Goal: Check status: Check status

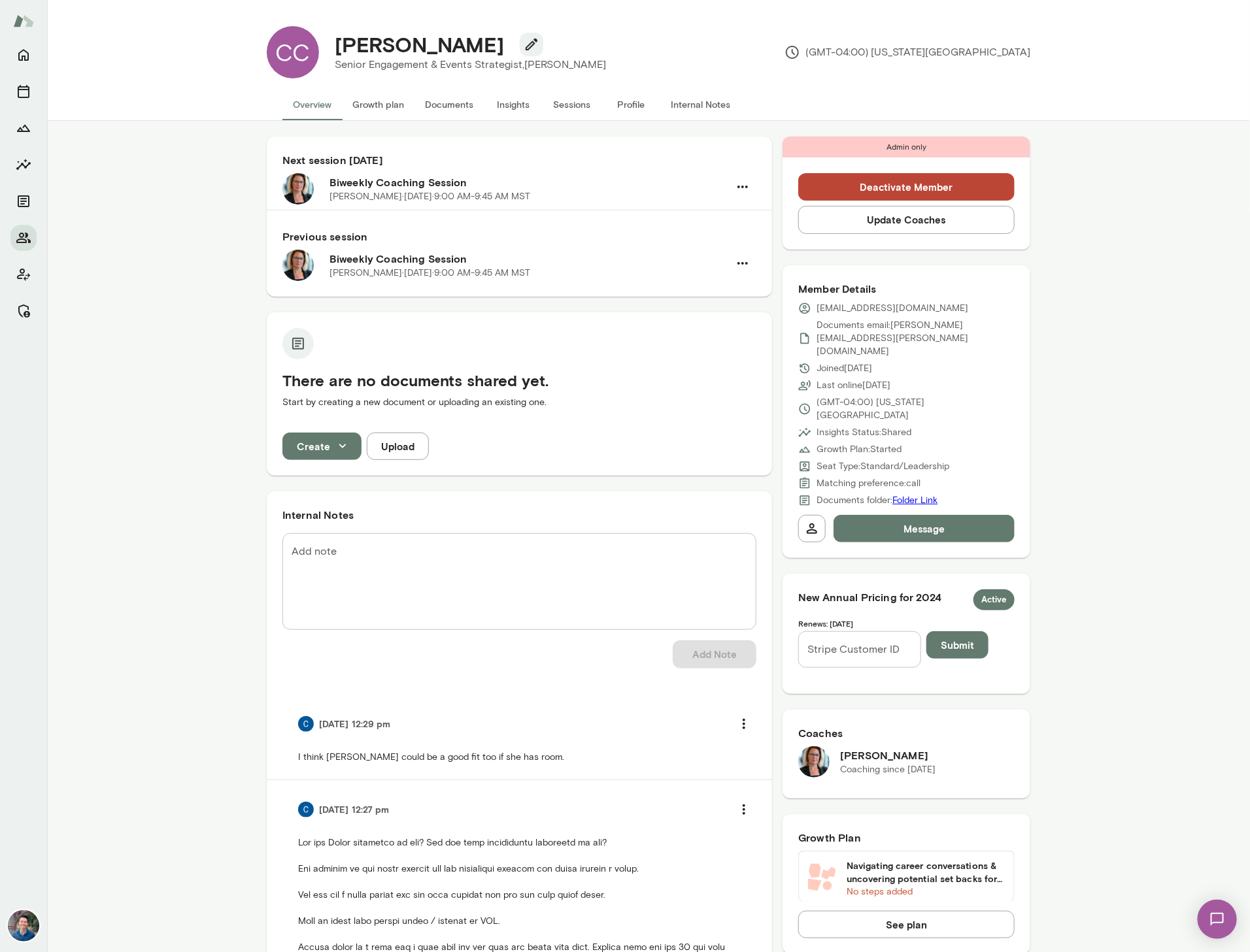
click at [1153, 233] on div "Next session [DATE] Biweekly Coaching Session [PERSON_NAME][DATE] · 9:00 AM-9:4…" at bounding box center [649, 782] width 1203 height 1323
click at [1152, 233] on div "Next session [DATE] Biweekly Coaching Session [PERSON_NAME][DATE] · 9:00 AM-9:4…" at bounding box center [649, 782] width 1203 height 1323
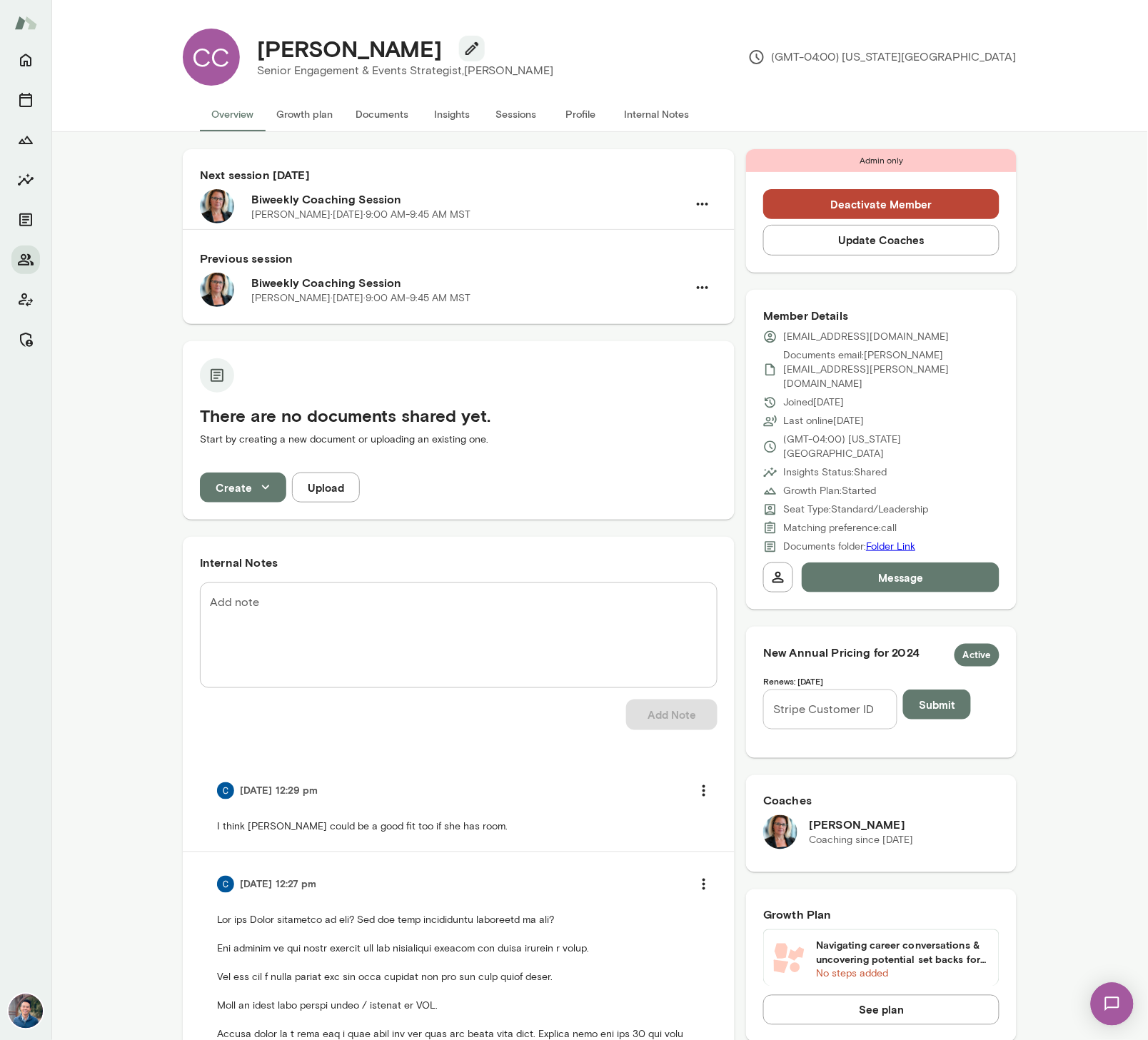
click at [735, 450] on div "Next session [DATE] Biweekly Coaching Session [PERSON_NAME][DATE] · 9:00 AM-9:4…" at bounding box center [599, 855] width 834 height 1412
click at [524, 121] on button "Sessions" at bounding box center [516, 113] width 65 height 34
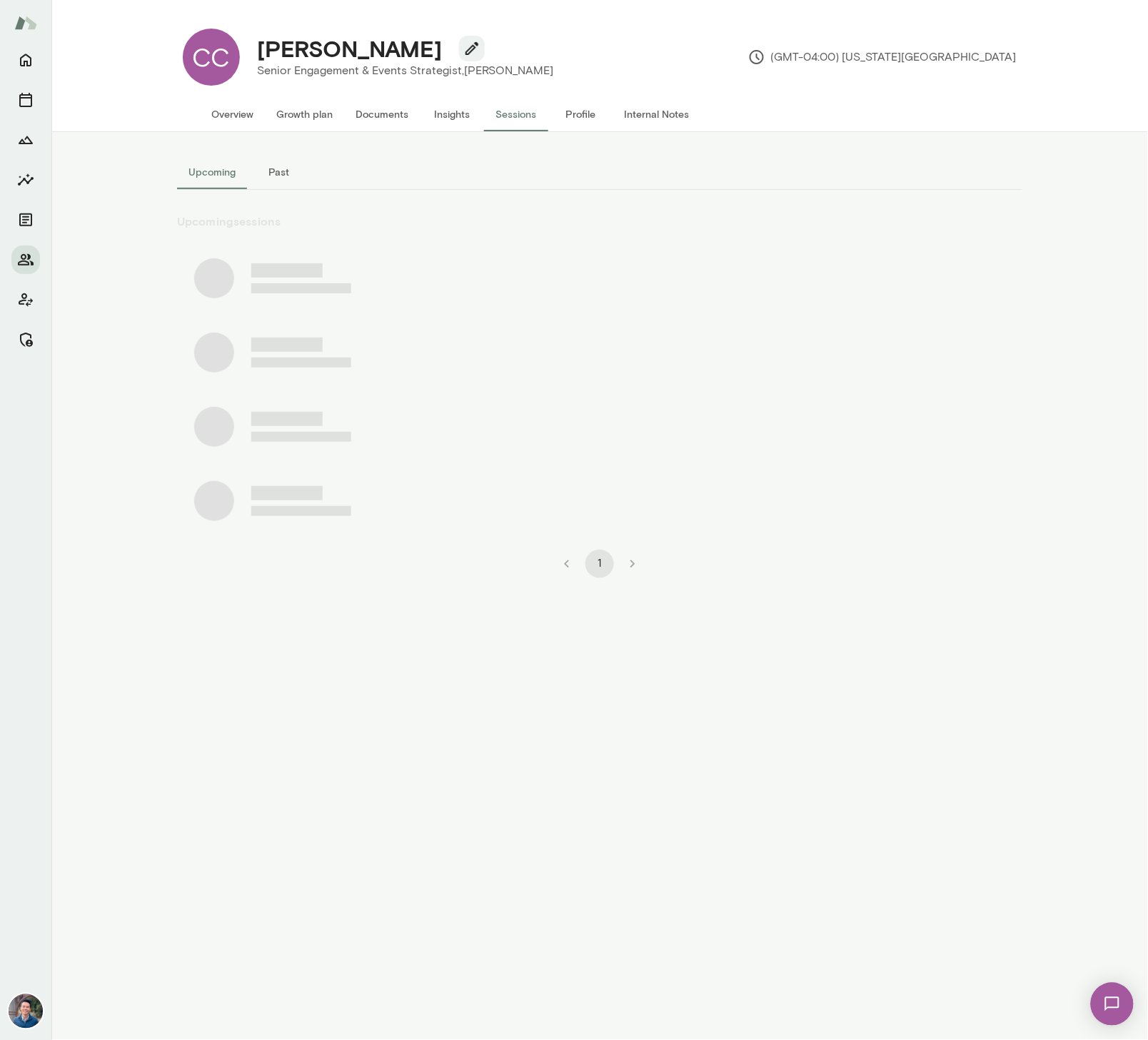
click at [276, 166] on button "Past" at bounding box center [279, 172] width 65 height 34
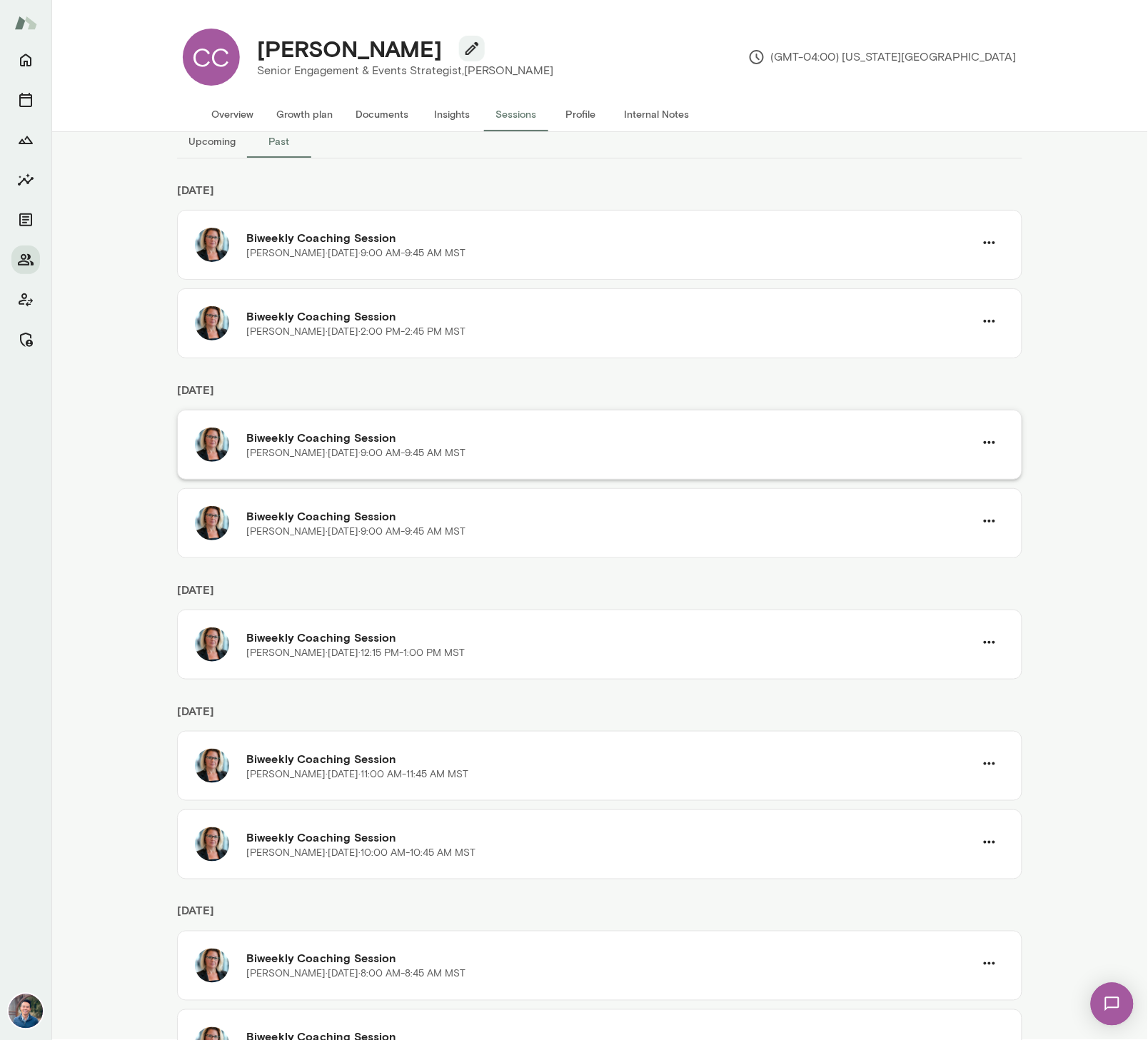
scroll to position [41, 0]
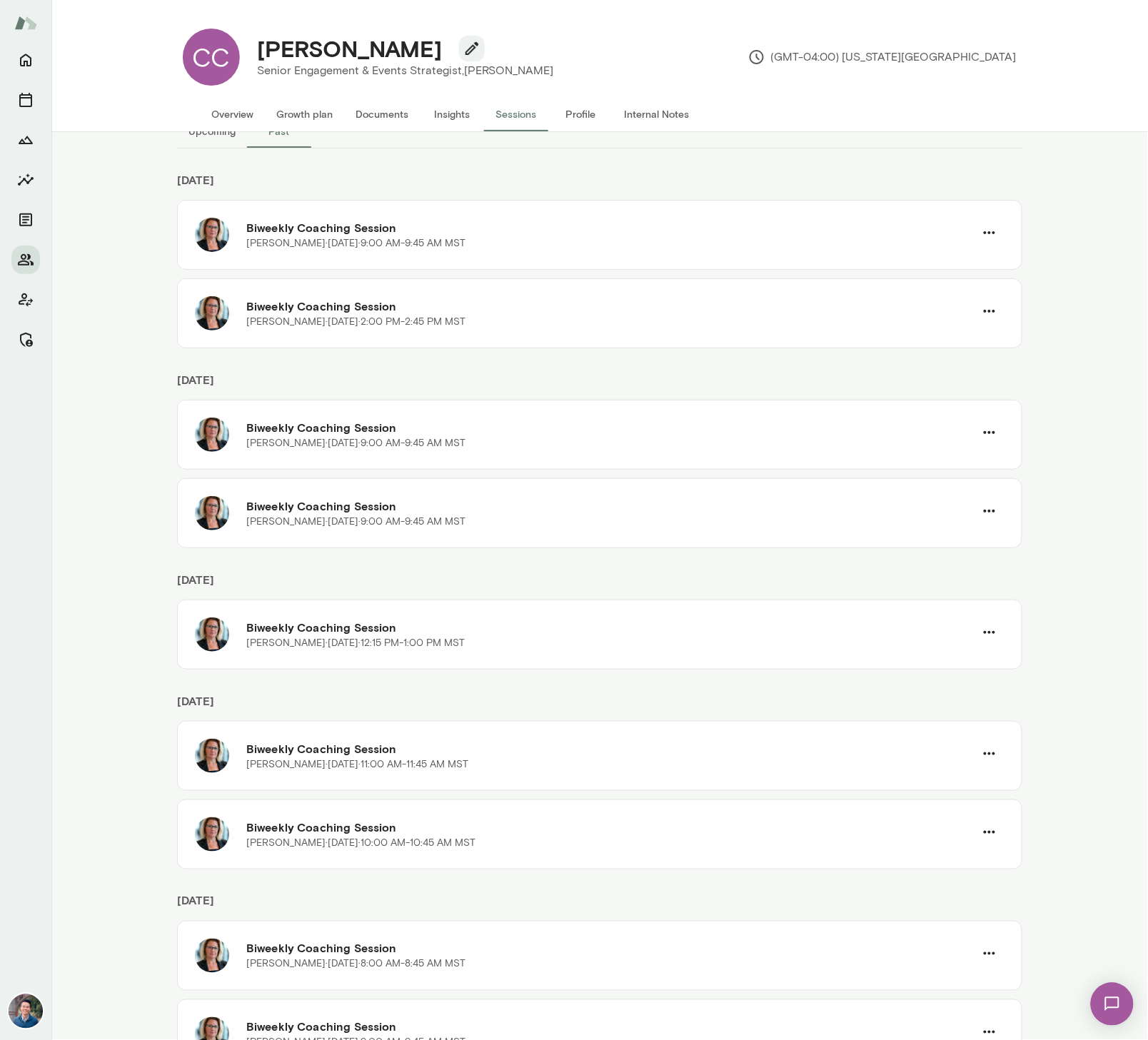
click at [1101, 414] on div "Upcoming Past [DATE] Biweekly Coaching Session [PERSON_NAME][DATE] · 9:00 AM-9:…" at bounding box center [599, 585] width 1097 height 908
